Goal: Transaction & Acquisition: Subscribe to service/newsletter

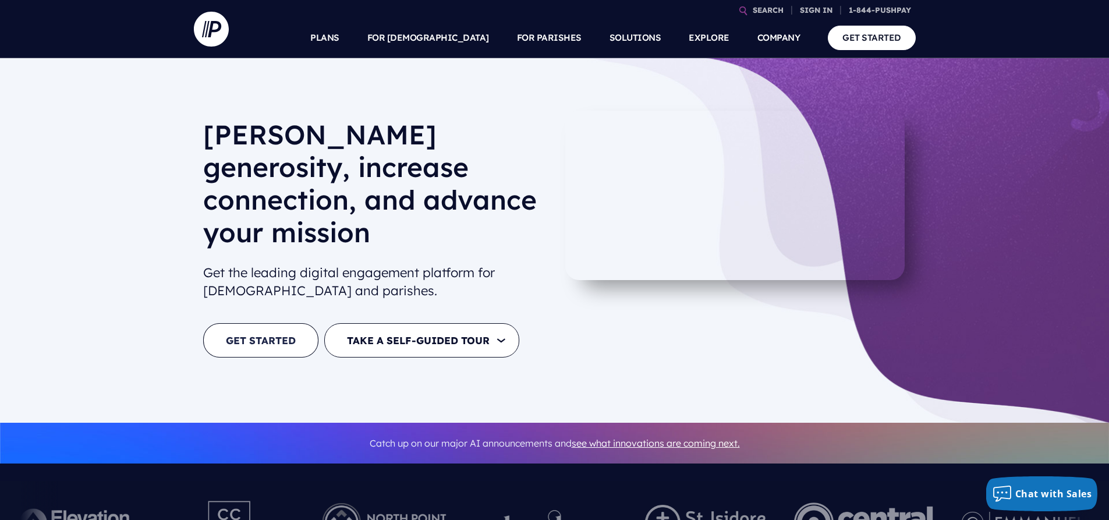
click at [246, 323] on link "GET STARTED" at bounding box center [260, 340] width 115 height 34
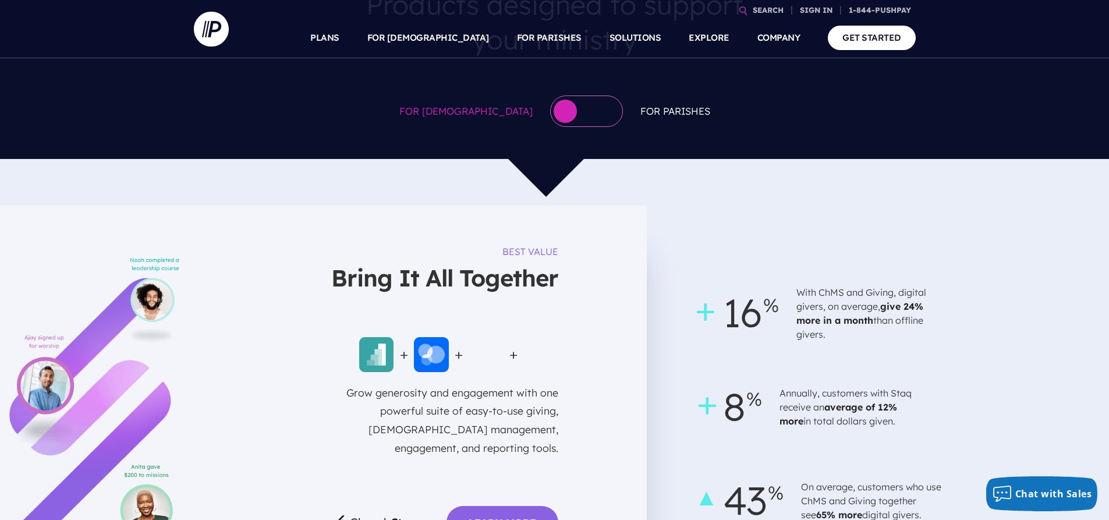
scroll to position [699, 0]
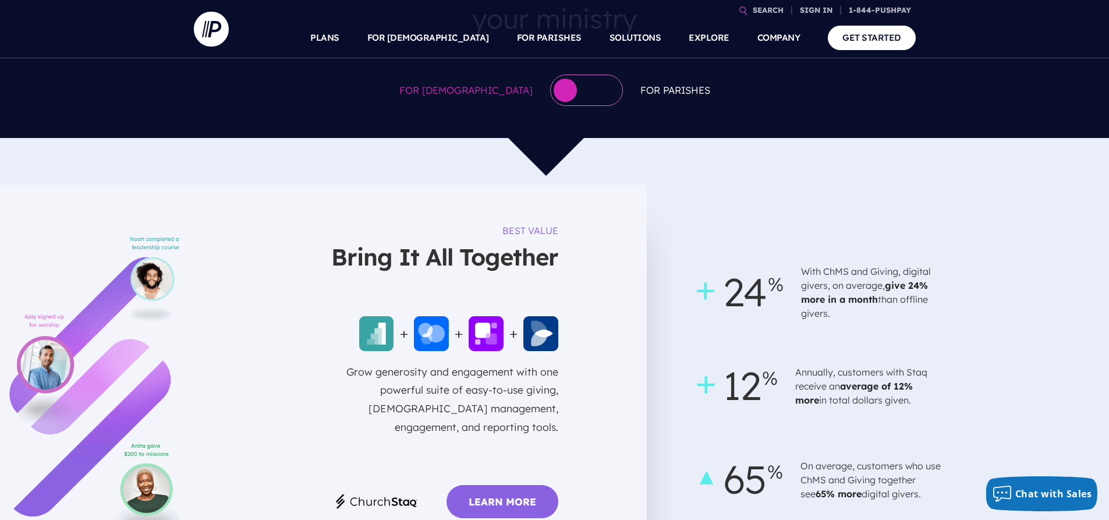
click at [370, 316] on img at bounding box center [376, 333] width 35 height 35
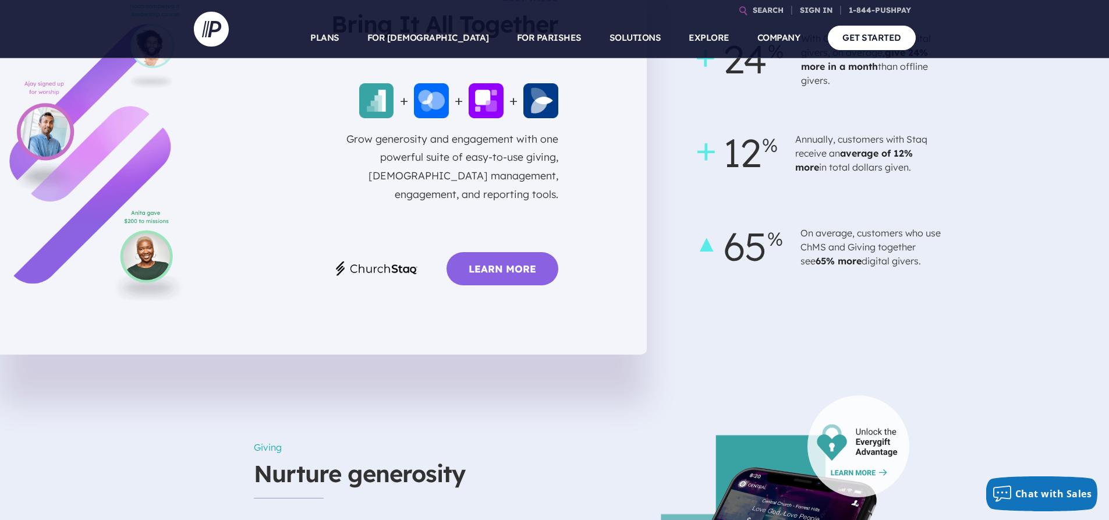
scroll to position [874, 0]
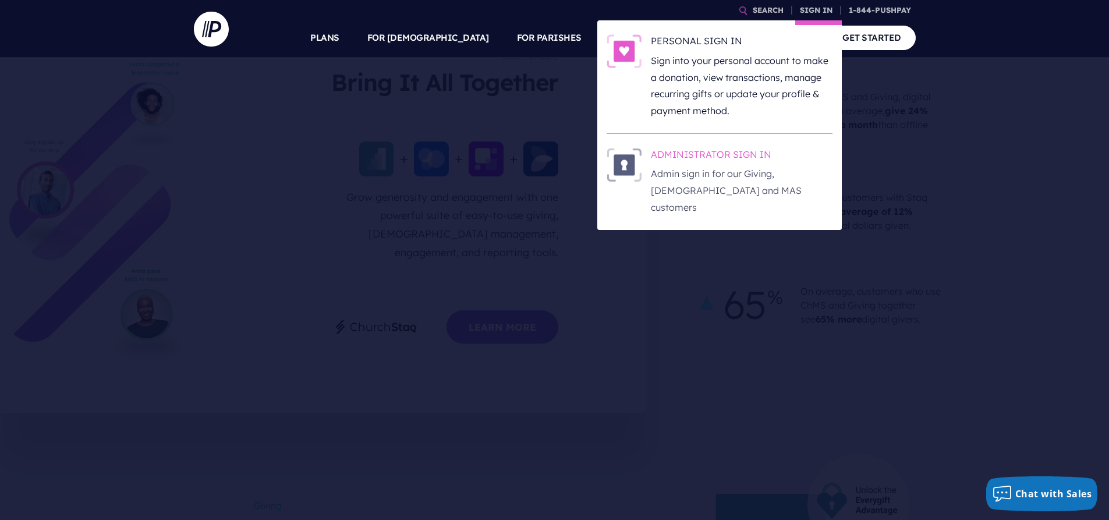
click at [620, 169] on img at bounding box center [624, 165] width 35 height 34
